Goal: Information Seeking & Learning: Learn about a topic

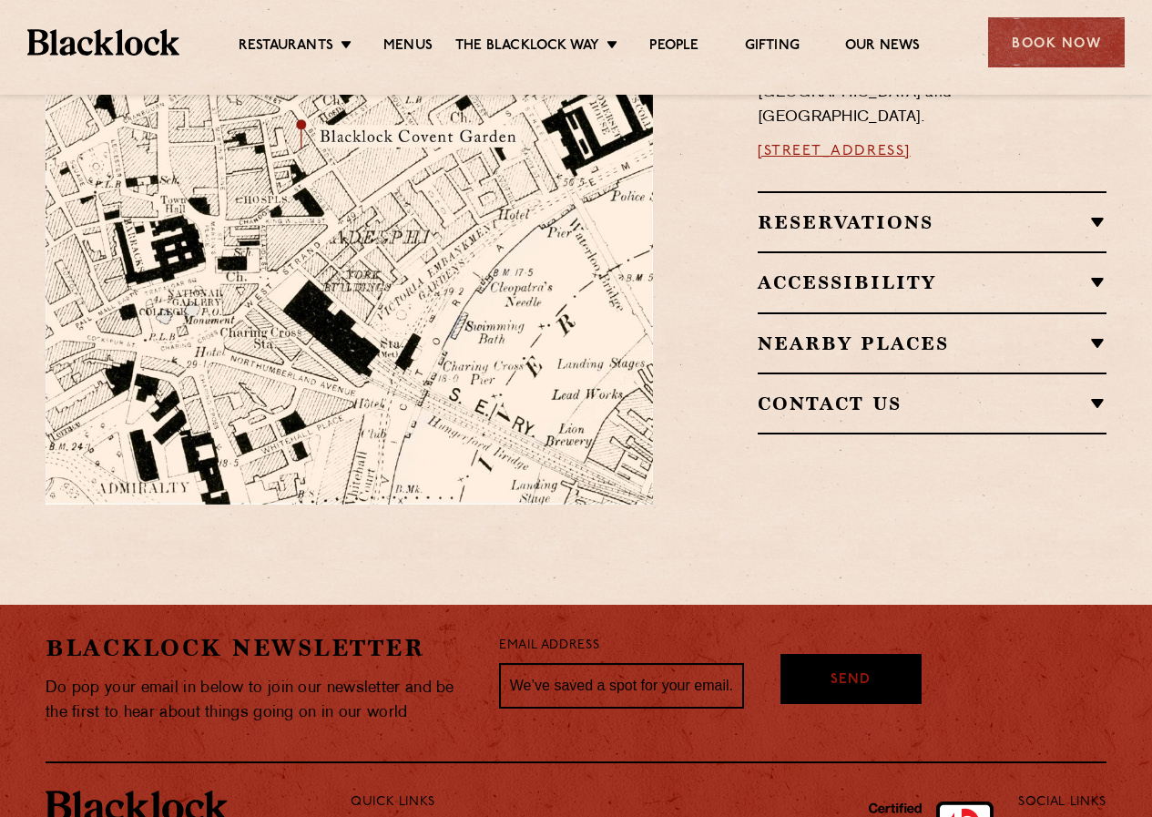
scroll to position [1354, 0]
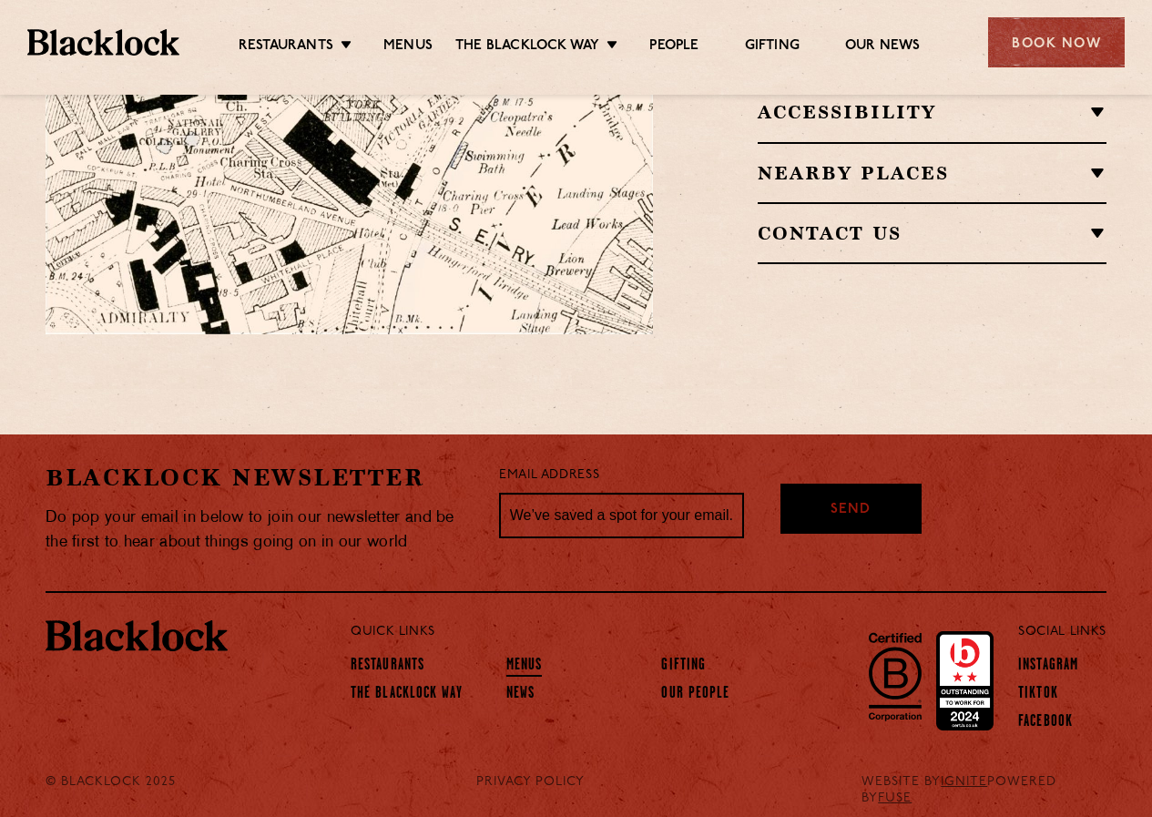
click at [517, 657] on link "Menus" at bounding box center [524, 667] width 36 height 20
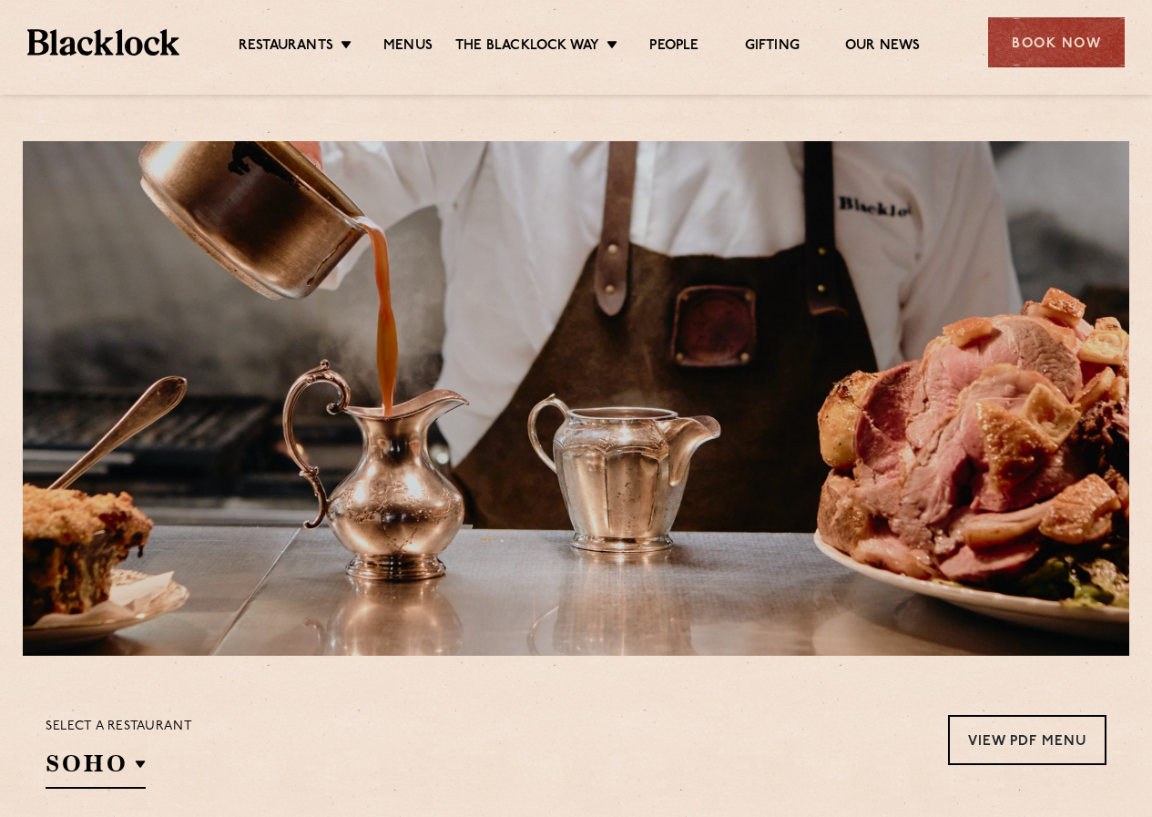
scroll to position [273, 0]
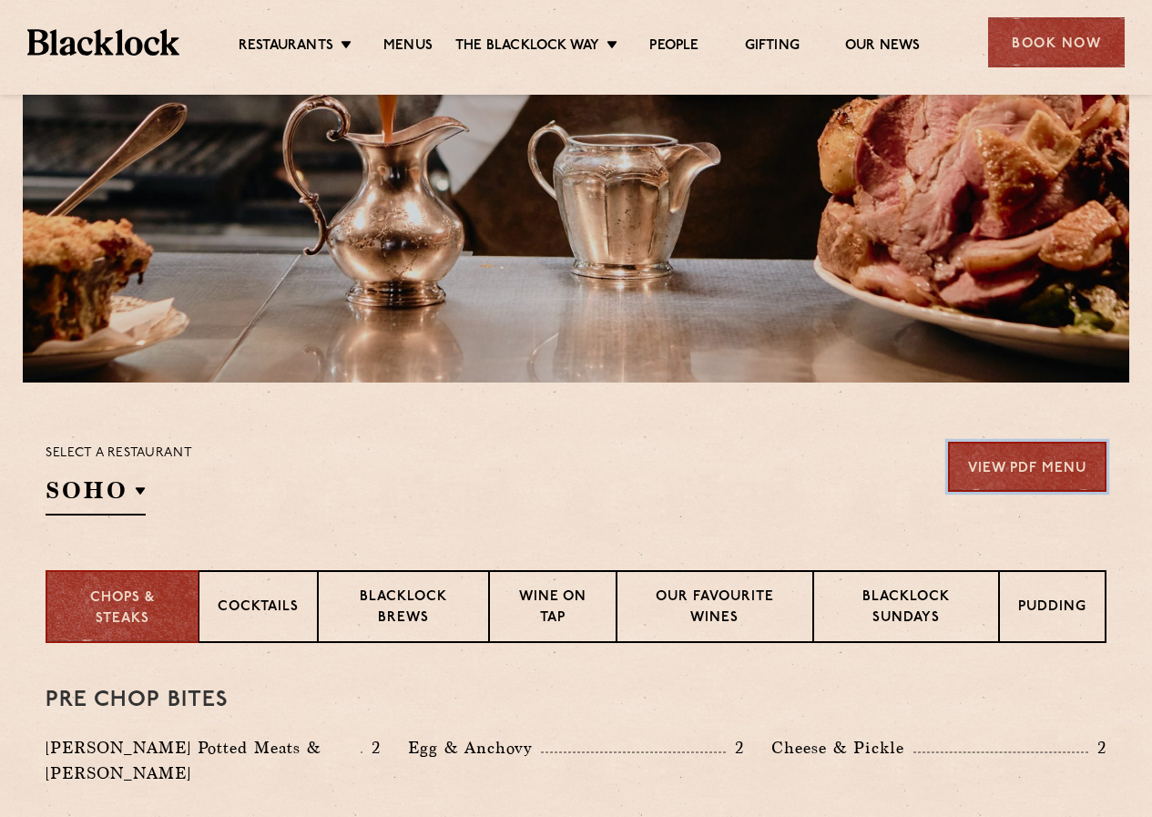
click at [1035, 459] on link "View PDF Menu" at bounding box center [1027, 467] width 158 height 50
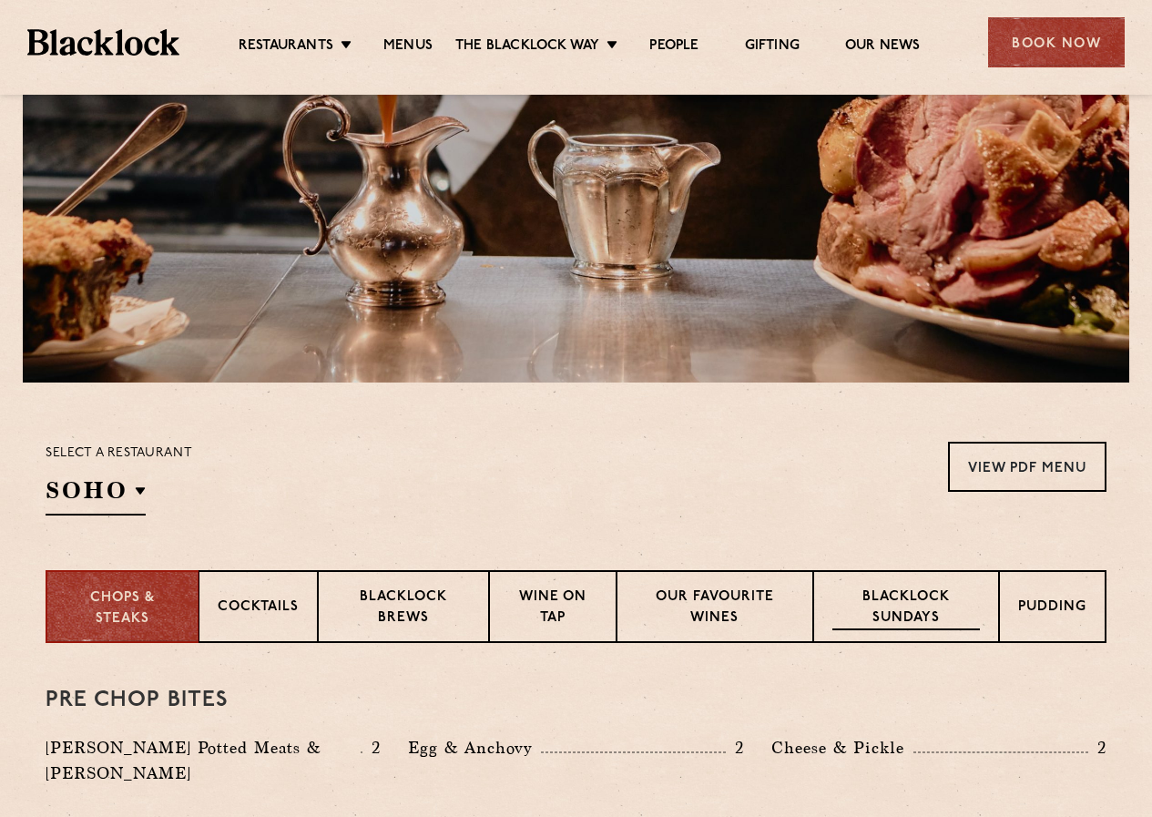
click at [874, 602] on p "Blacklock Sundays" at bounding box center [907, 609] width 148 height 43
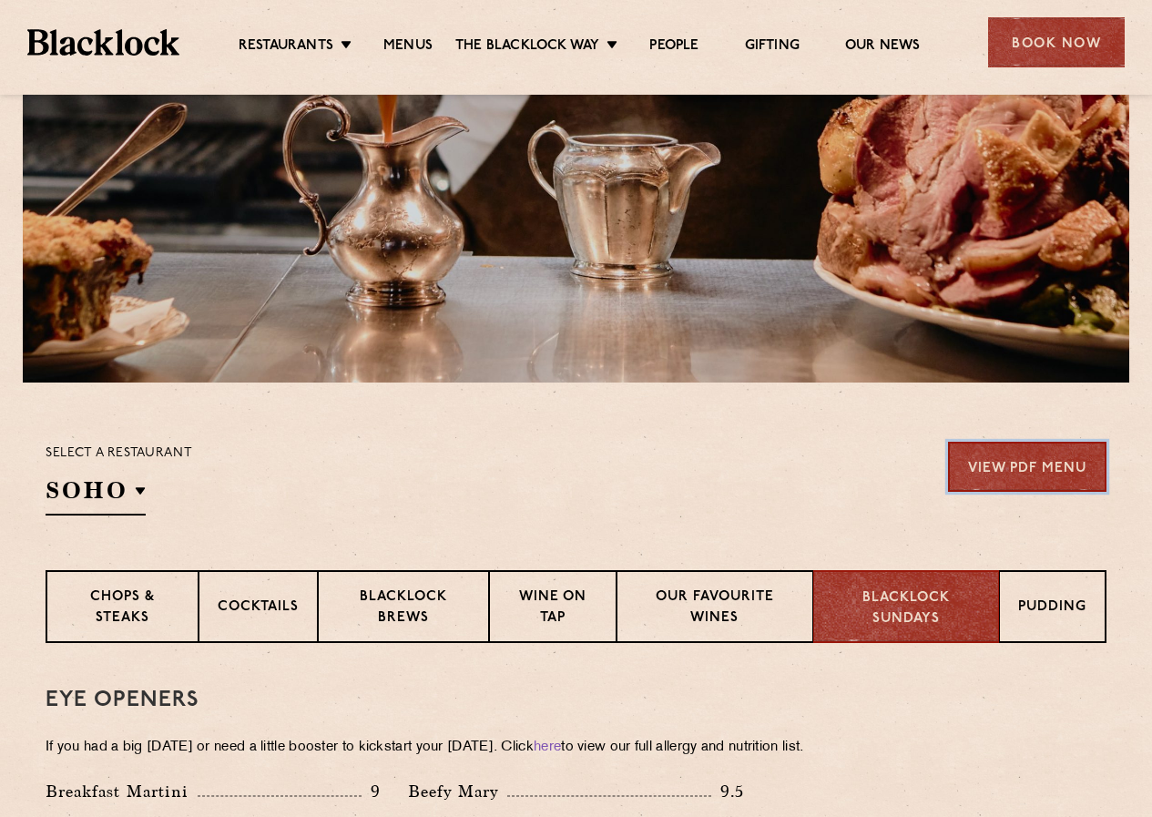
click at [998, 478] on link "View PDF Menu" at bounding box center [1027, 467] width 158 height 50
click at [877, 33] on ul "Restaurants Soho City Shoreditch Covent Garden Canary Wharf Manchester Birmingh…" at bounding box center [579, 42] width 800 height 29
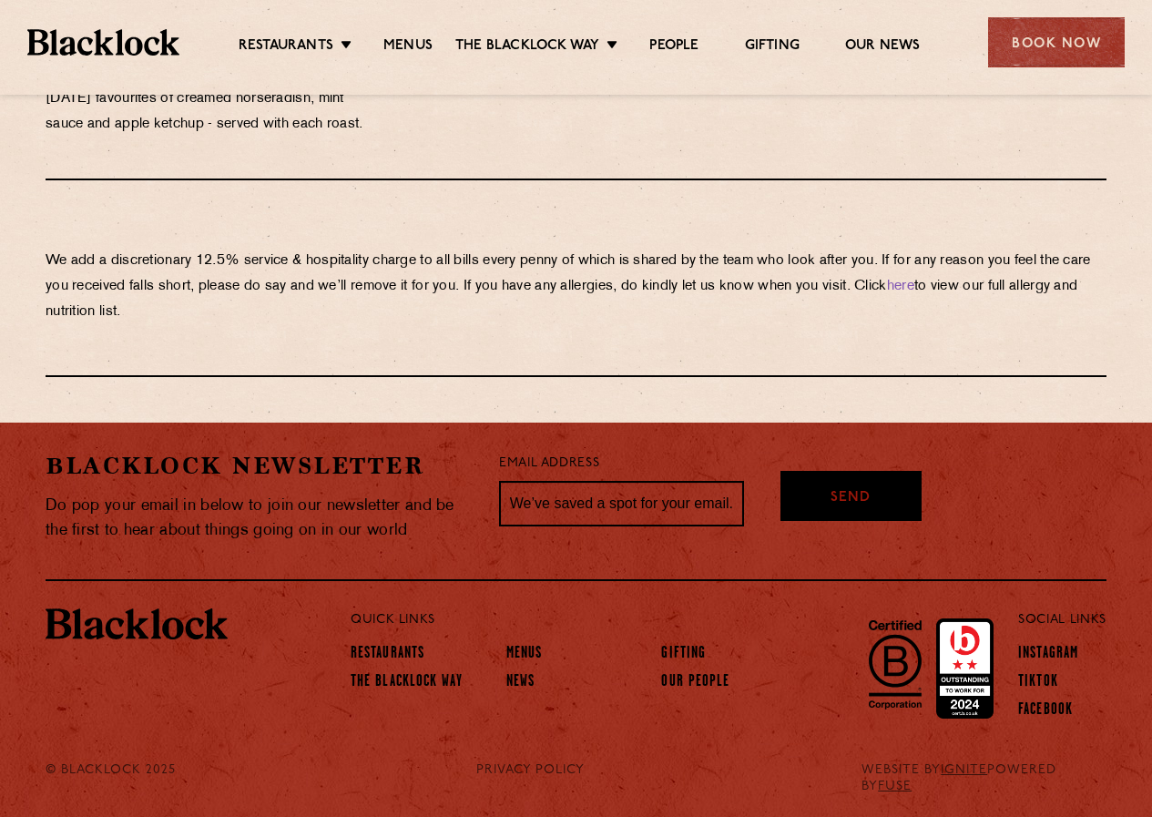
scroll to position [1930, 0]
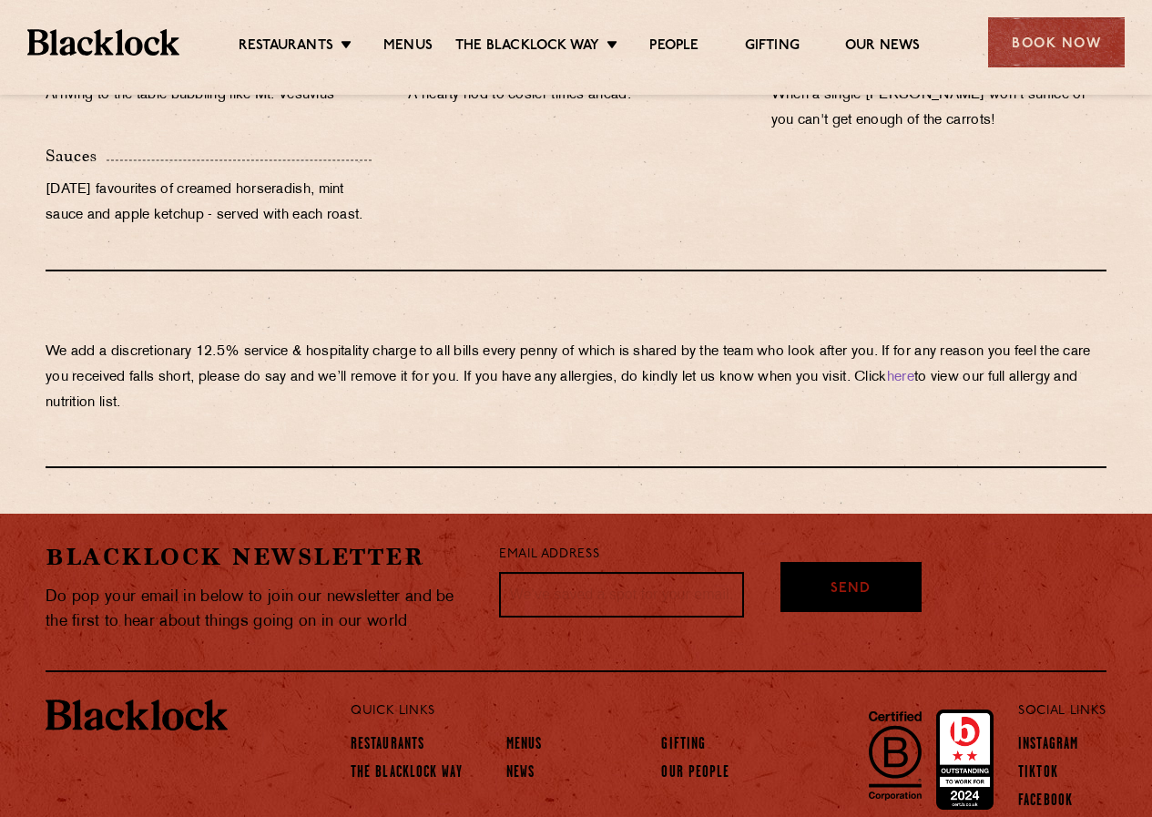
click at [649, 587] on input "text" at bounding box center [621, 595] width 245 height 46
